Goal: Use online tool/utility

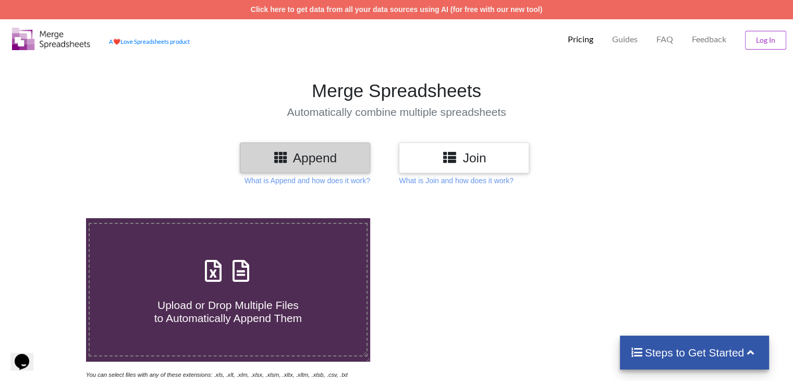
click at [249, 266] on icon at bounding box center [241, 265] width 26 height 22
click at [54, 218] on input "Upload or Drop Multiple Files to Automatically Append Them" at bounding box center [54, 218] width 0 height 0
type input "C:\fakepath\property-tax-report-2011-2015.csv"
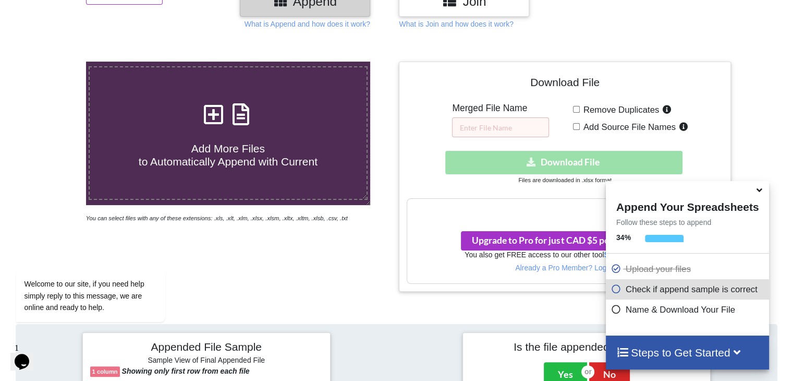
scroll to position [134, 0]
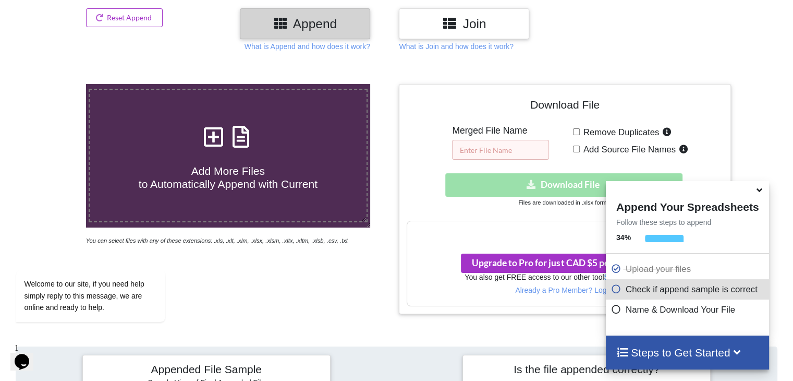
click at [519, 147] on input "text" at bounding box center [500, 150] width 97 height 20
type input "P"
type input "Real Estate Prices [DATE]-[DATE]"
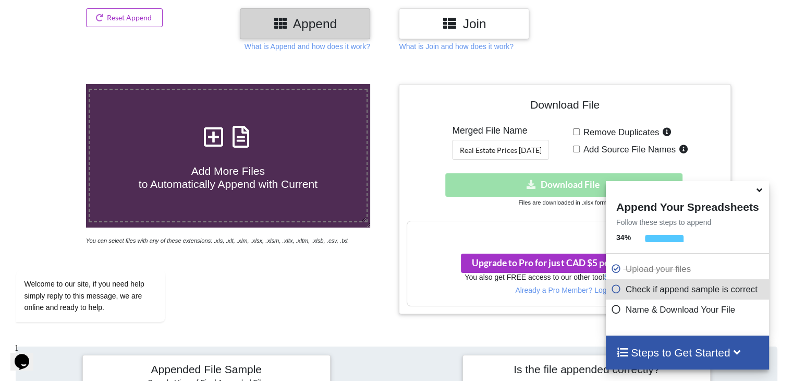
click at [551, 157] on div "Download File Merged File Name Real Estate Prices [DATE]-[DATE] Remove Duplicat…" at bounding box center [565, 199] width 316 height 214
click at [578, 132] on input "Remove Duplicates" at bounding box center [576, 131] width 7 height 7
checkbox input "true"
click at [612, 291] on icon at bounding box center [616, 287] width 10 height 9
click at [759, 193] on icon at bounding box center [759, 188] width 11 height 9
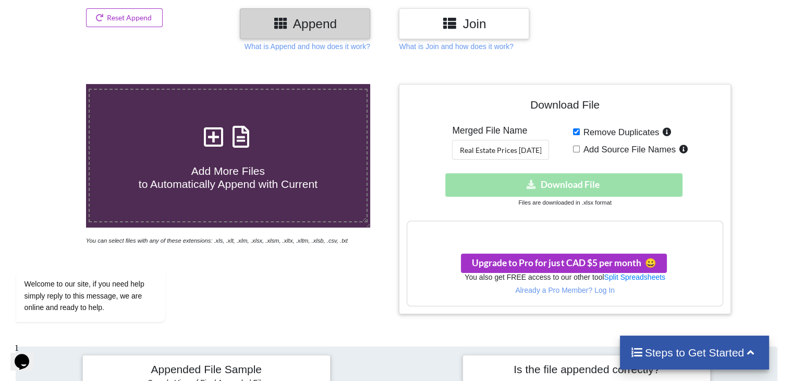
drag, startPoint x: 633, startPoint y: 169, endPoint x: 628, endPoint y: 181, distance: 13.1
click at [628, 181] on div "Download File Merged File Name Real Estate Prices [DATE]-[DATE] Remove Duplicat…" at bounding box center [565, 199] width 316 height 214
click at [628, 181] on div "Download hidden Download File" at bounding box center [565, 184] width 316 height 23
